Goal: Task Accomplishment & Management: Use online tool/utility

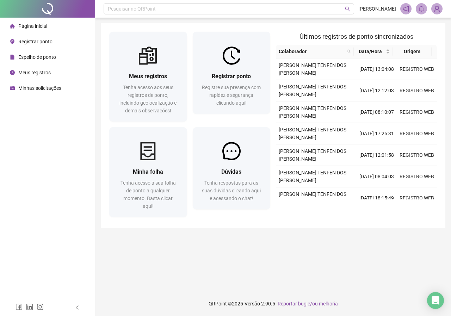
click at [230, 107] on div "Registrar ponto Registre sua presença com rapidez e segurança clicando aqui!" at bounding box center [232, 89] width 78 height 49
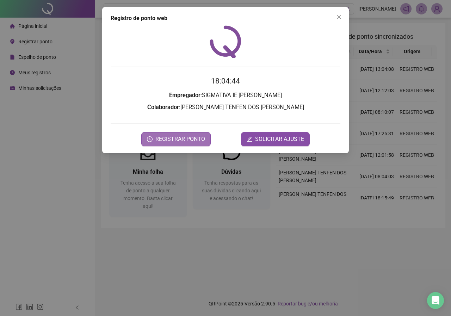
click at [190, 134] on button "REGISTRAR PONTO" at bounding box center [175, 139] width 69 height 14
